Goal: Information Seeking & Learning: Check status

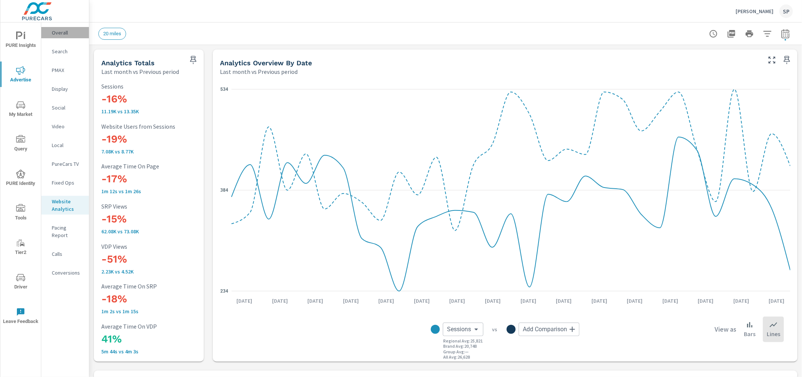
click at [63, 32] on p "Overall" at bounding box center [67, 33] width 31 height 8
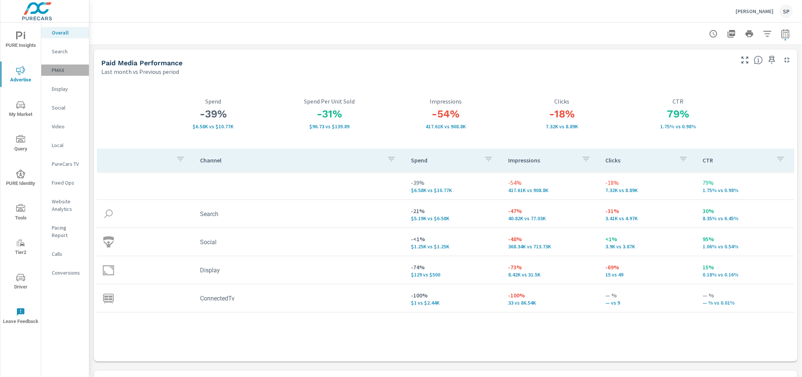
click at [65, 70] on p "PMAX" at bounding box center [67, 70] width 31 height 8
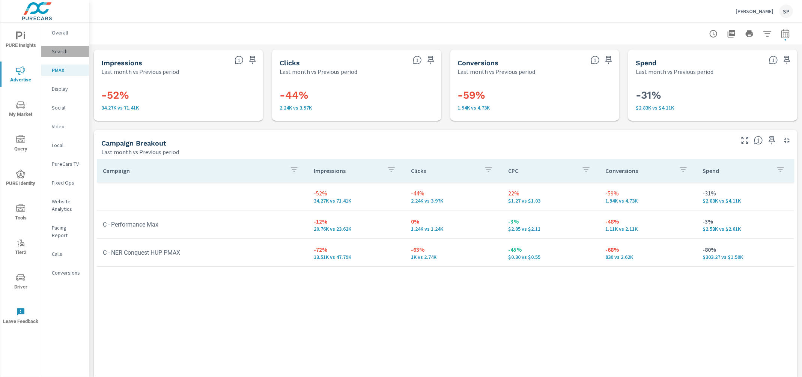
click at [61, 53] on p "Search" at bounding box center [67, 52] width 31 height 8
